Goal: Use online tool/utility: Utilize a website feature to perform a specific function

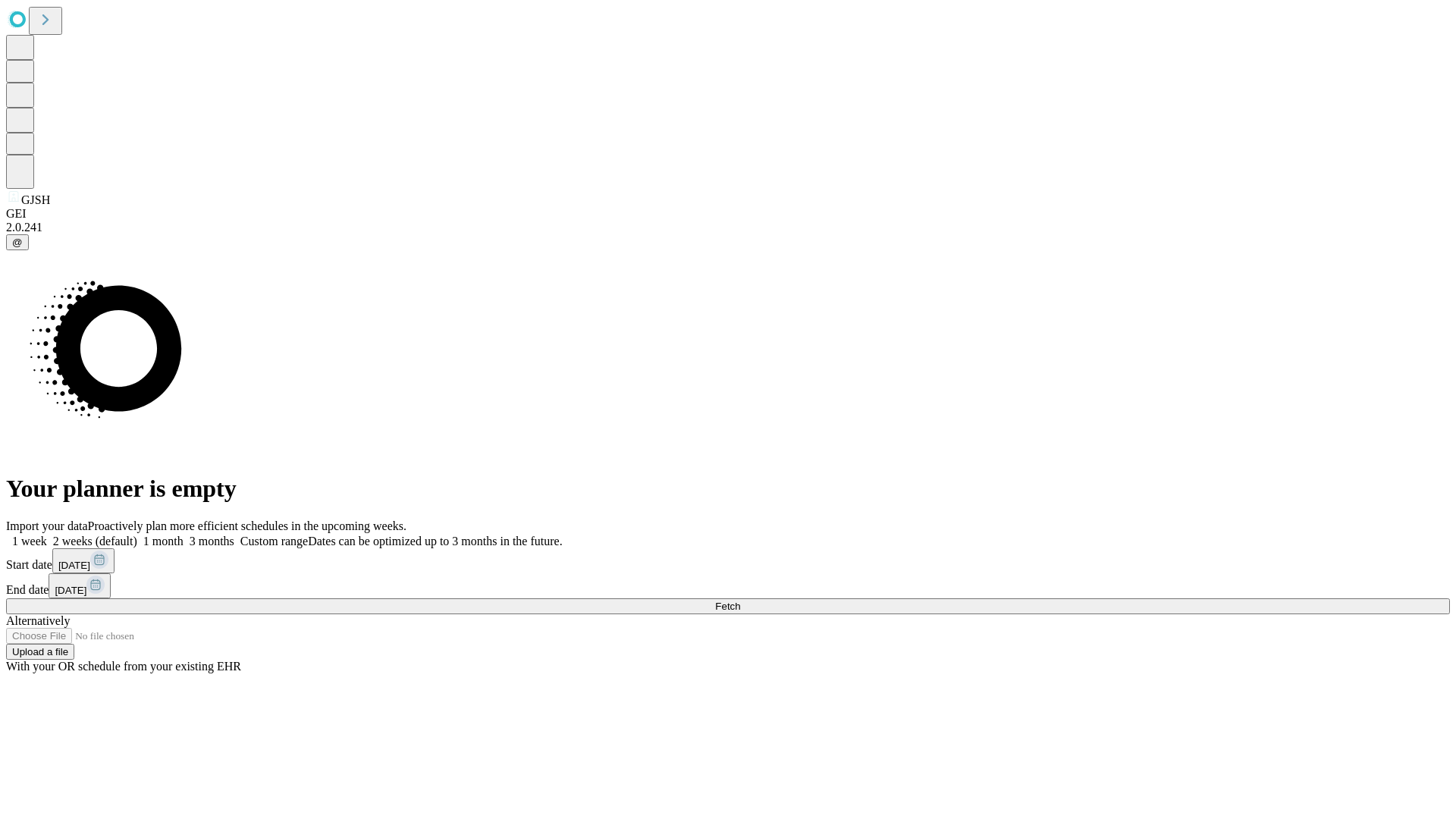
click at [740, 601] on span "Fetch" at bounding box center [728, 606] width 25 height 11
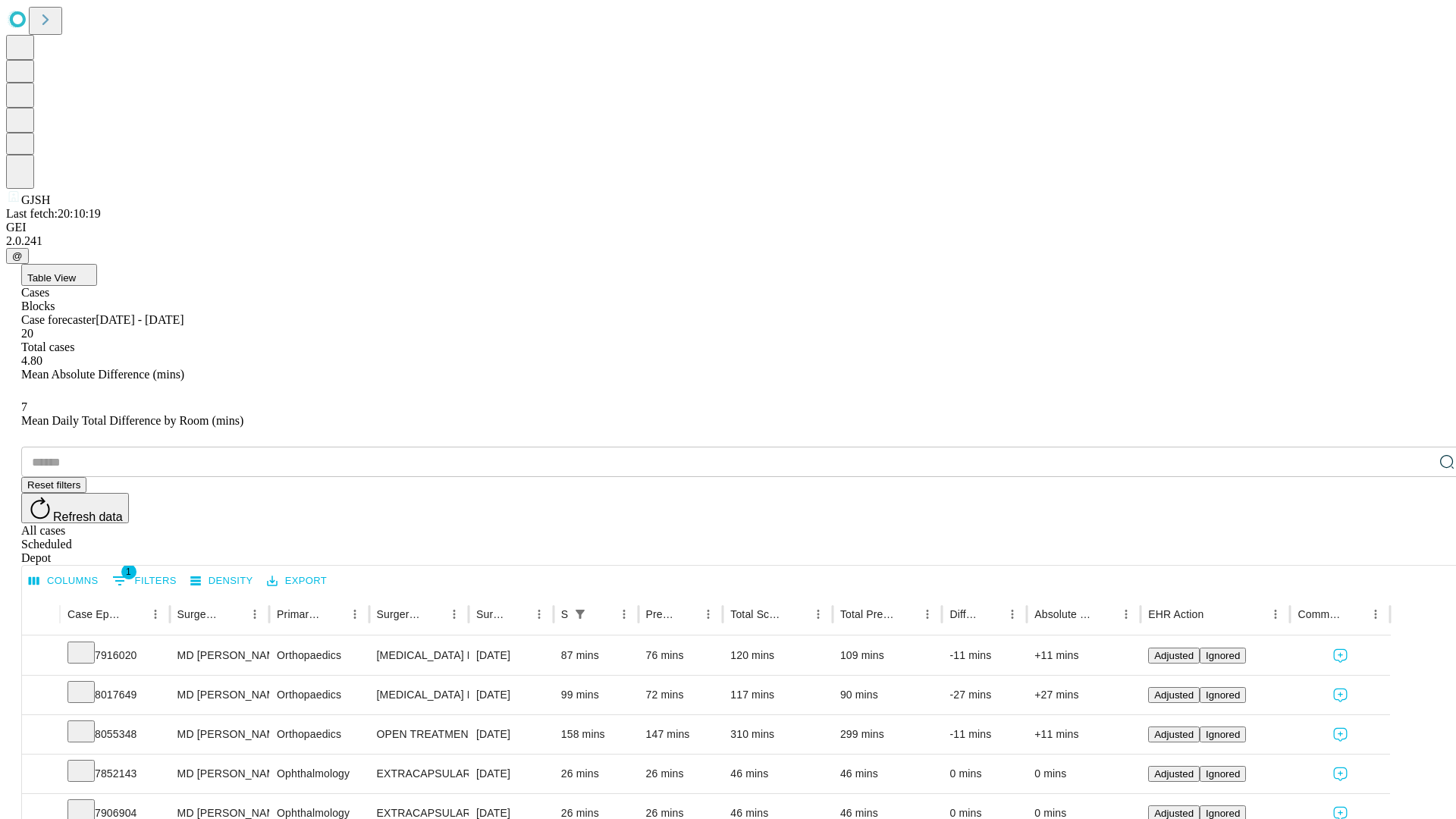
click at [75, 272] on span "Table View" at bounding box center [51, 277] width 48 height 11
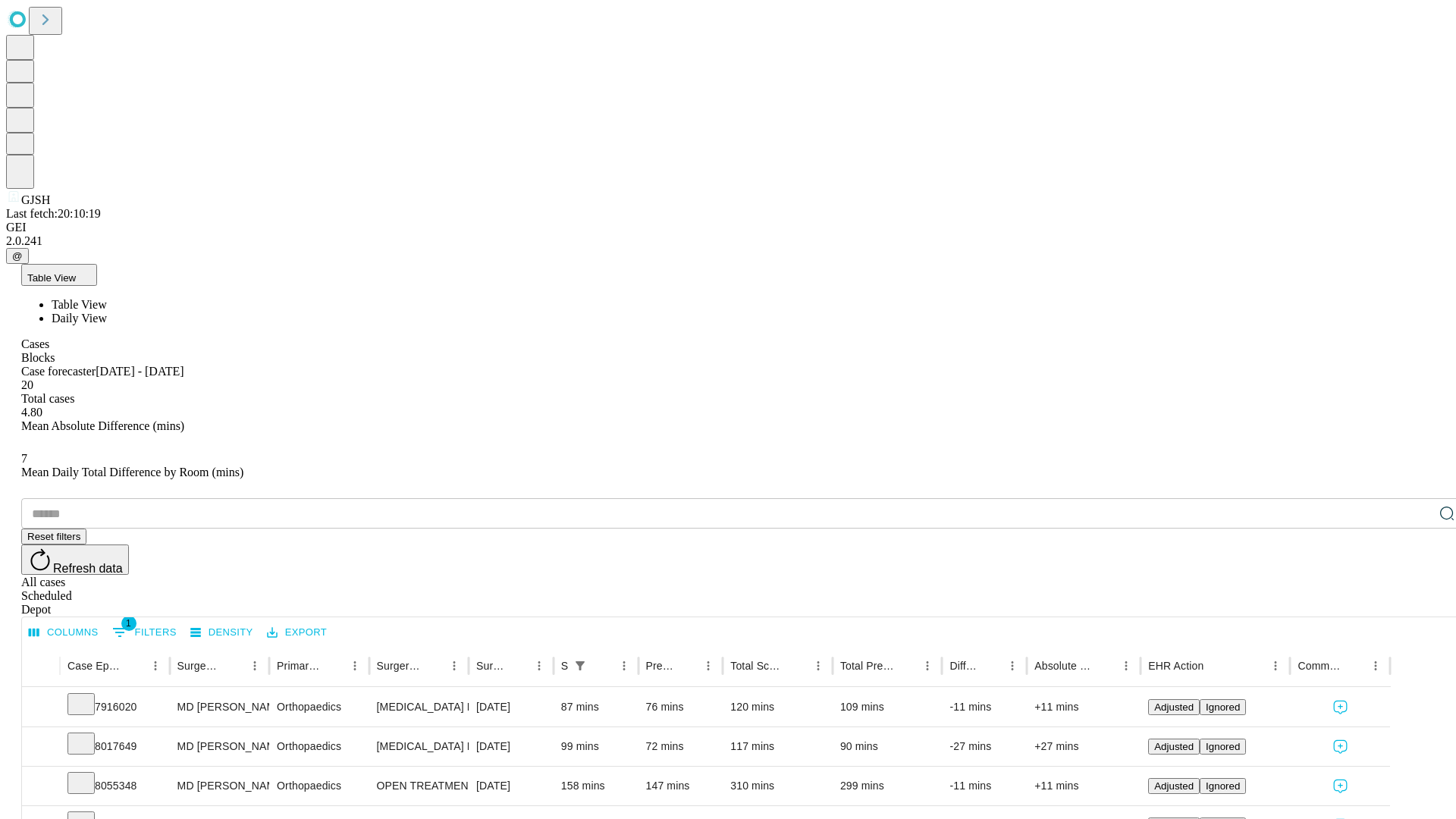
click at [107, 311] on span "Daily View" at bounding box center [79, 317] width 55 height 13
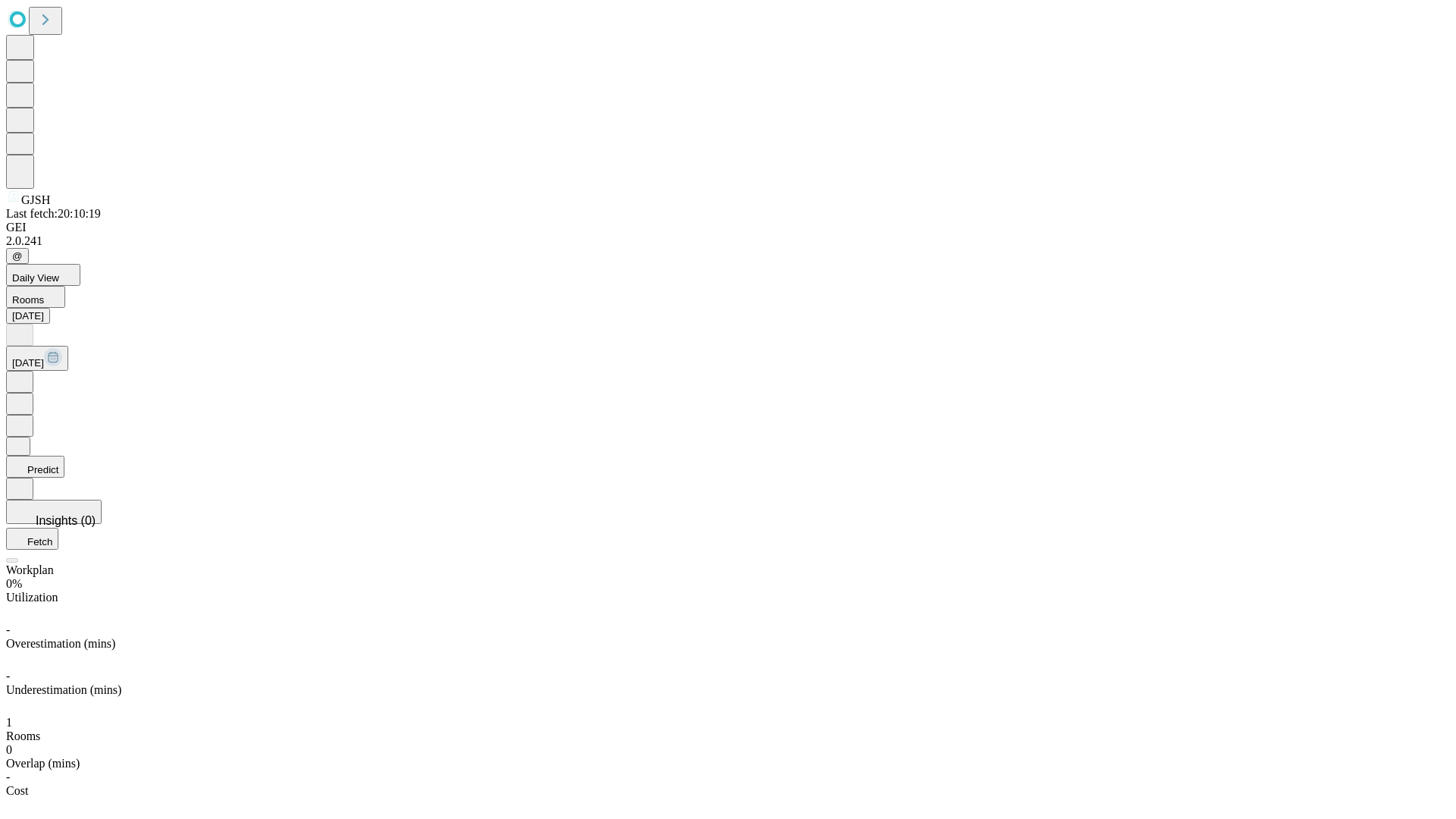
click at [65, 456] on button "Predict" at bounding box center [35, 466] width 59 height 22
